Goal: Contribute content: Contribute content

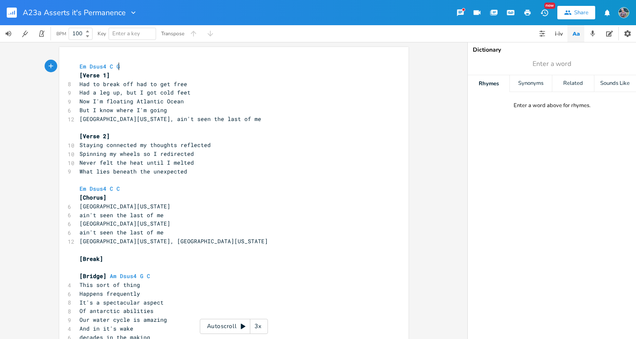
scroll to position [0, 0]
click at [126, 14] on div at bounding box center [132, 12] width 12 height 8
click at [119, 11] on input "A23a Asserts it's Permanence" at bounding box center [74, 13] width 102 height 8
click at [123, 13] on input "A23a Asserts it's Permanence" at bounding box center [74, 13] width 102 height 8
type input "A23a"
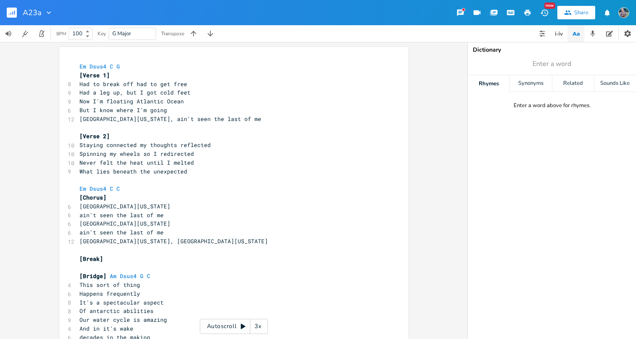
click at [222, 87] on pre "Had to break off had to get free" at bounding box center [230, 84] width 304 height 9
click at [151, 111] on span "But I know where I'm going" at bounding box center [122, 110] width 87 height 8
type textarea "Em Dsus4 C G [Verse 1] Had to break off had to get free Had a leg up, but I got…"
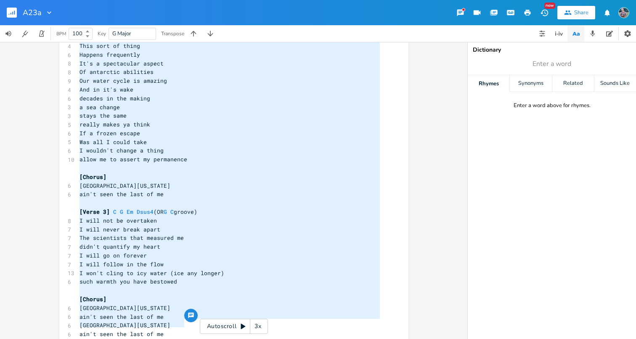
click at [214, 164] on pre "​" at bounding box center [230, 168] width 304 height 9
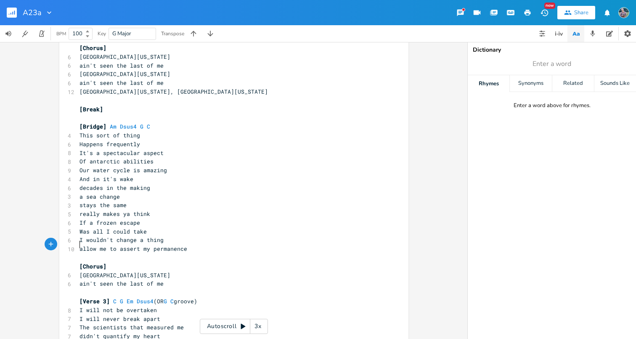
scroll to position [149, 0]
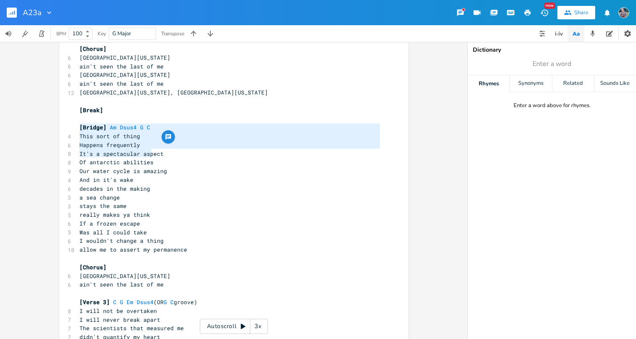
type textarea "This sort of thing Happens frequently It's a spectacular aspect"
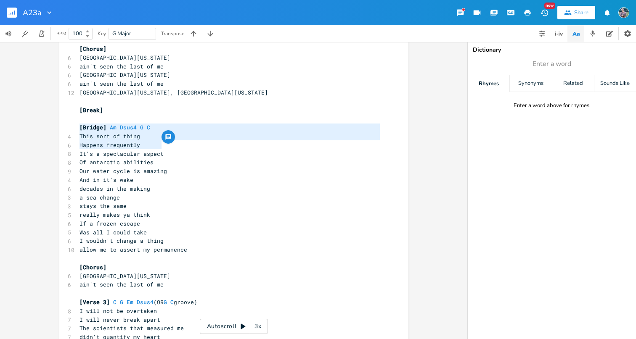
drag, startPoint x: 77, startPoint y: 129, endPoint x: 163, endPoint y: 148, distance: 87.9
click at [163, 148] on div "Em Dsus4 C G [Verse 1] 8 Had to break off had to get free 9 Had a leg up, but I…" at bounding box center [230, 175] width 304 height 525
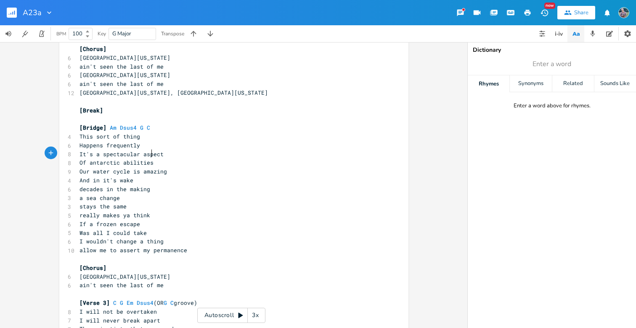
click at [153, 158] on pre "Of antarctic abilities" at bounding box center [230, 162] width 304 height 9
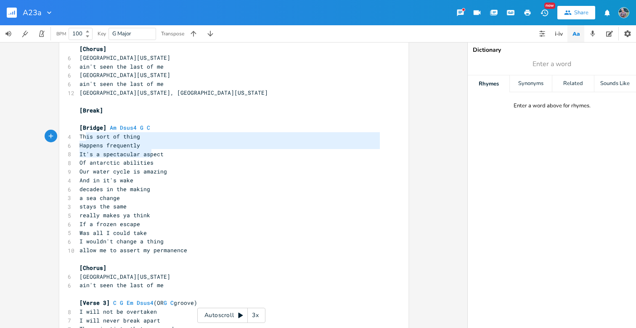
type textarea "This sort of thing Happens frequently It's a spectacular aspect Of antarctic ab…"
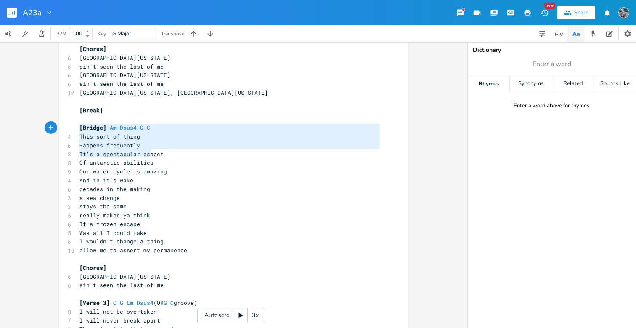
drag, startPoint x: 153, startPoint y: 152, endPoint x: 74, endPoint y: 132, distance: 82.1
click at [74, 132] on div "This sort of thing Happens frequently It's a spectacular aspect Of antarctic ab…" at bounding box center [233, 174] width 349 height 552
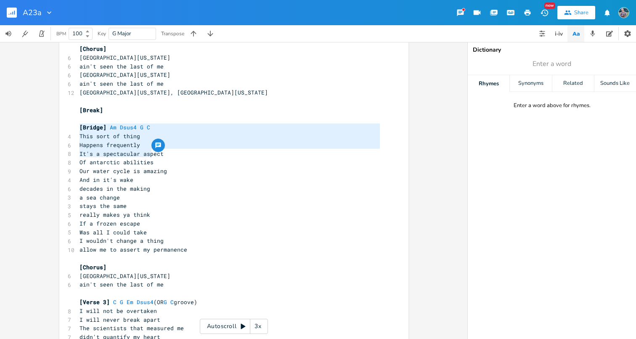
click at [182, 167] on pre "Our water cycle is amazing" at bounding box center [230, 171] width 304 height 9
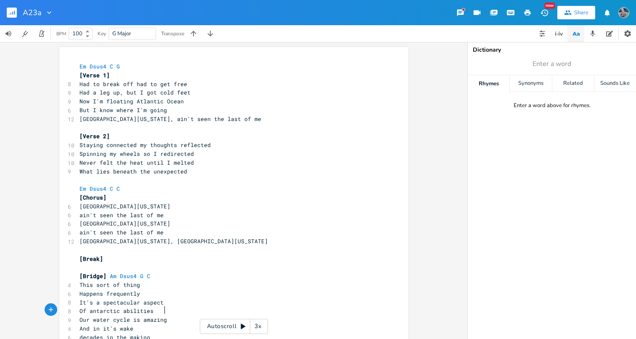
scroll to position [0, 0]
